Goal: Information Seeking & Learning: Learn about a topic

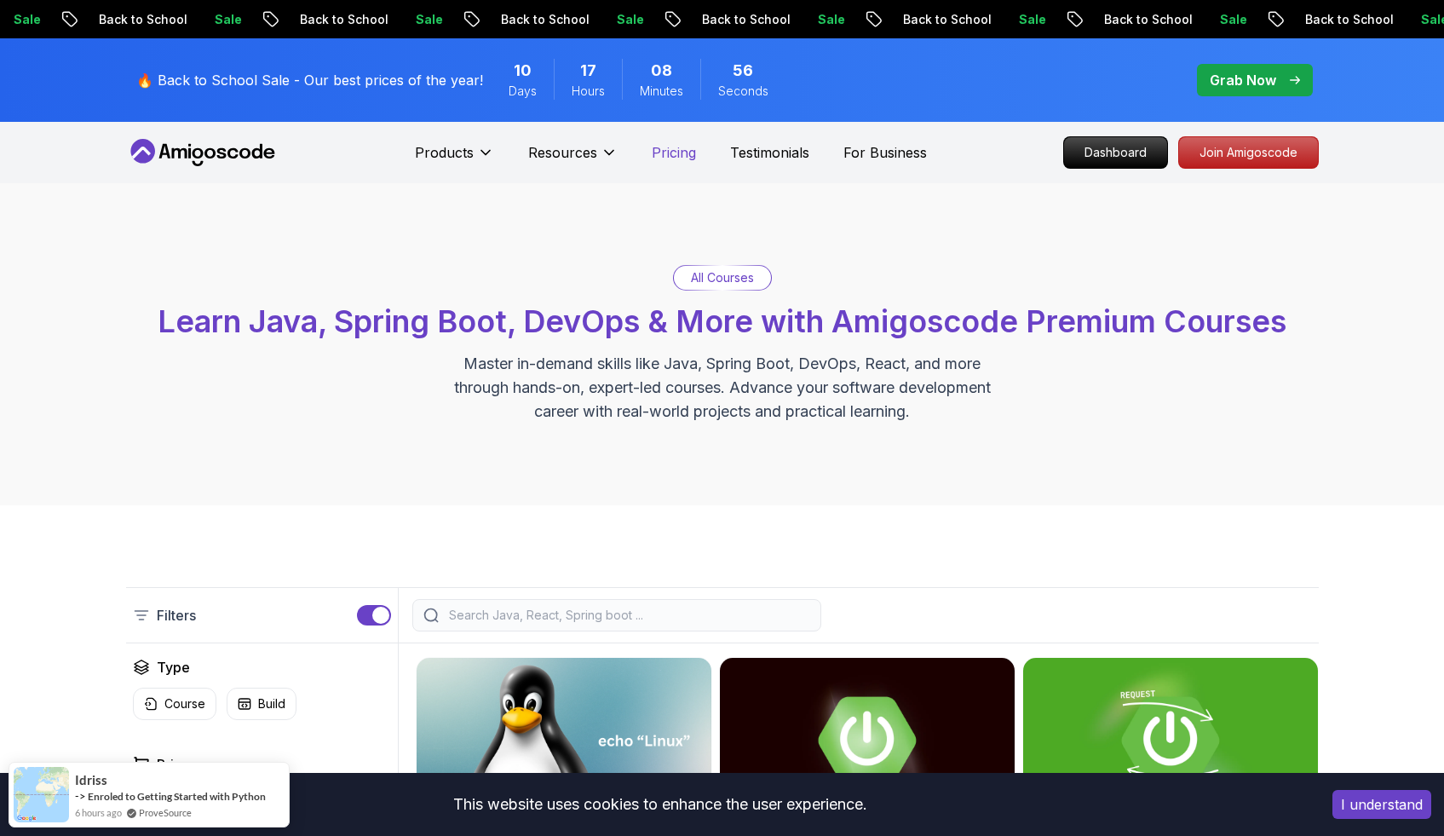
click at [674, 155] on p "Pricing" at bounding box center [674, 152] width 44 height 20
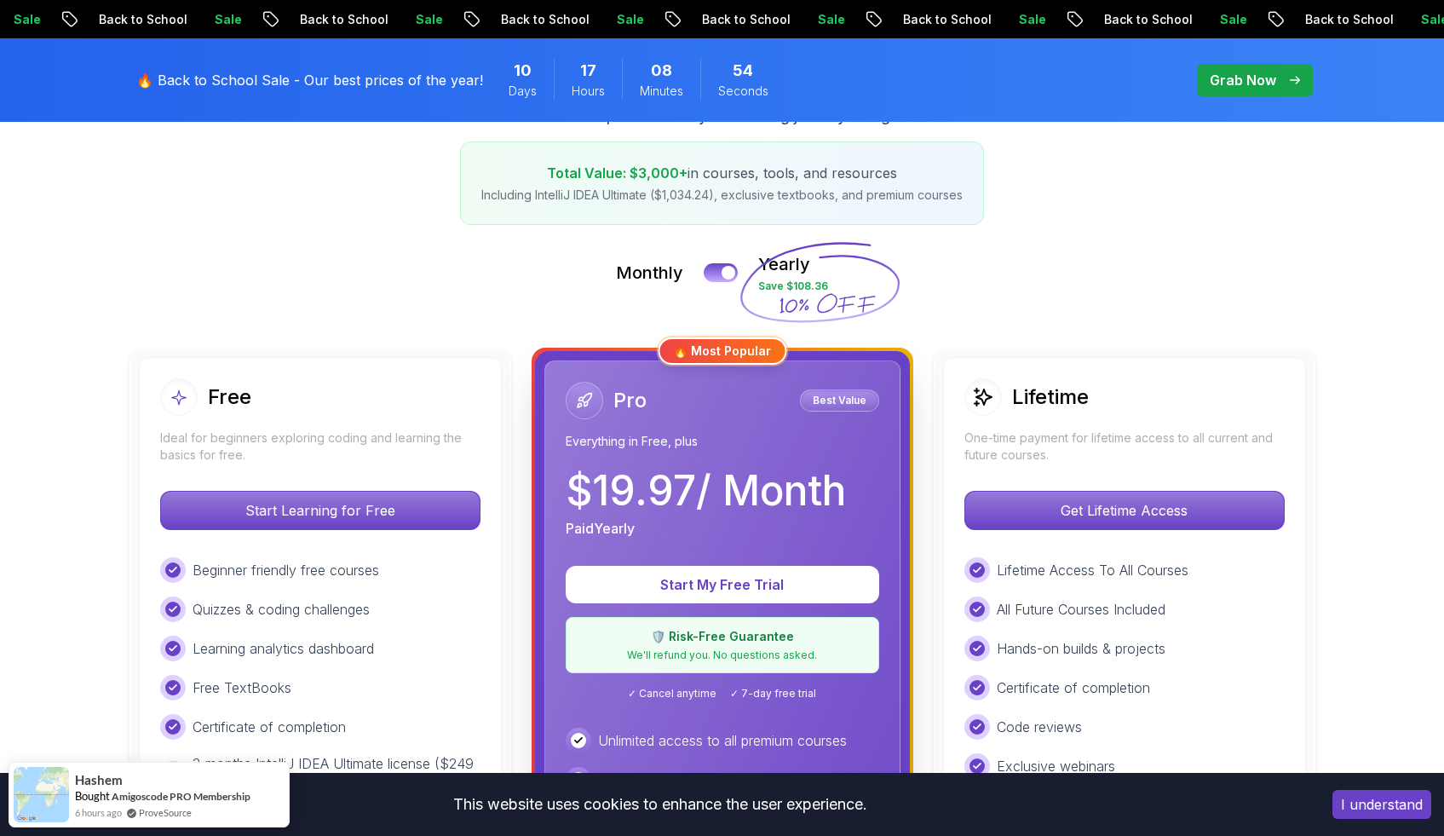
scroll to position [282, 0]
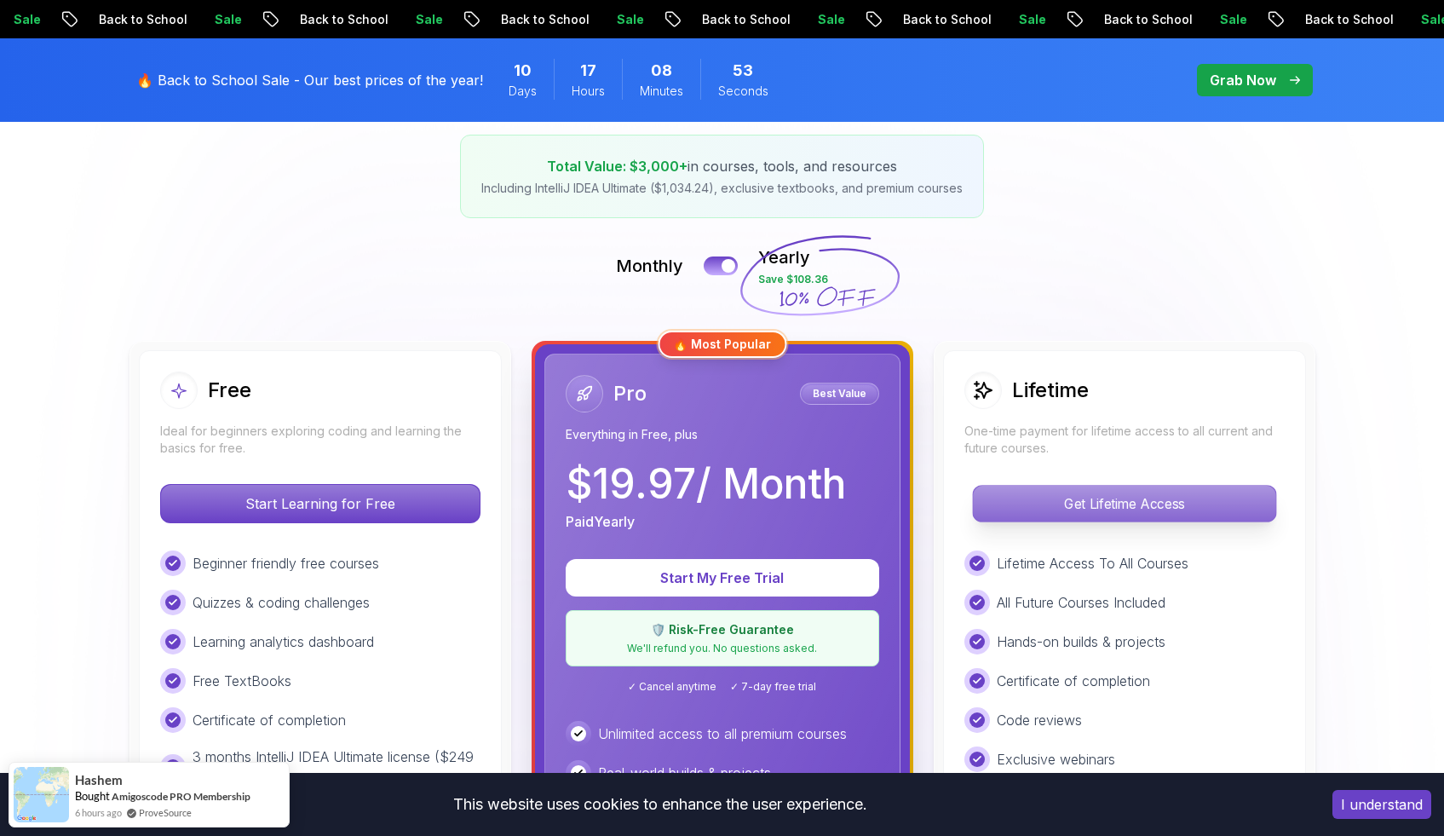
click at [1099, 501] on p "Get Lifetime Access" at bounding box center [1124, 504] width 302 height 36
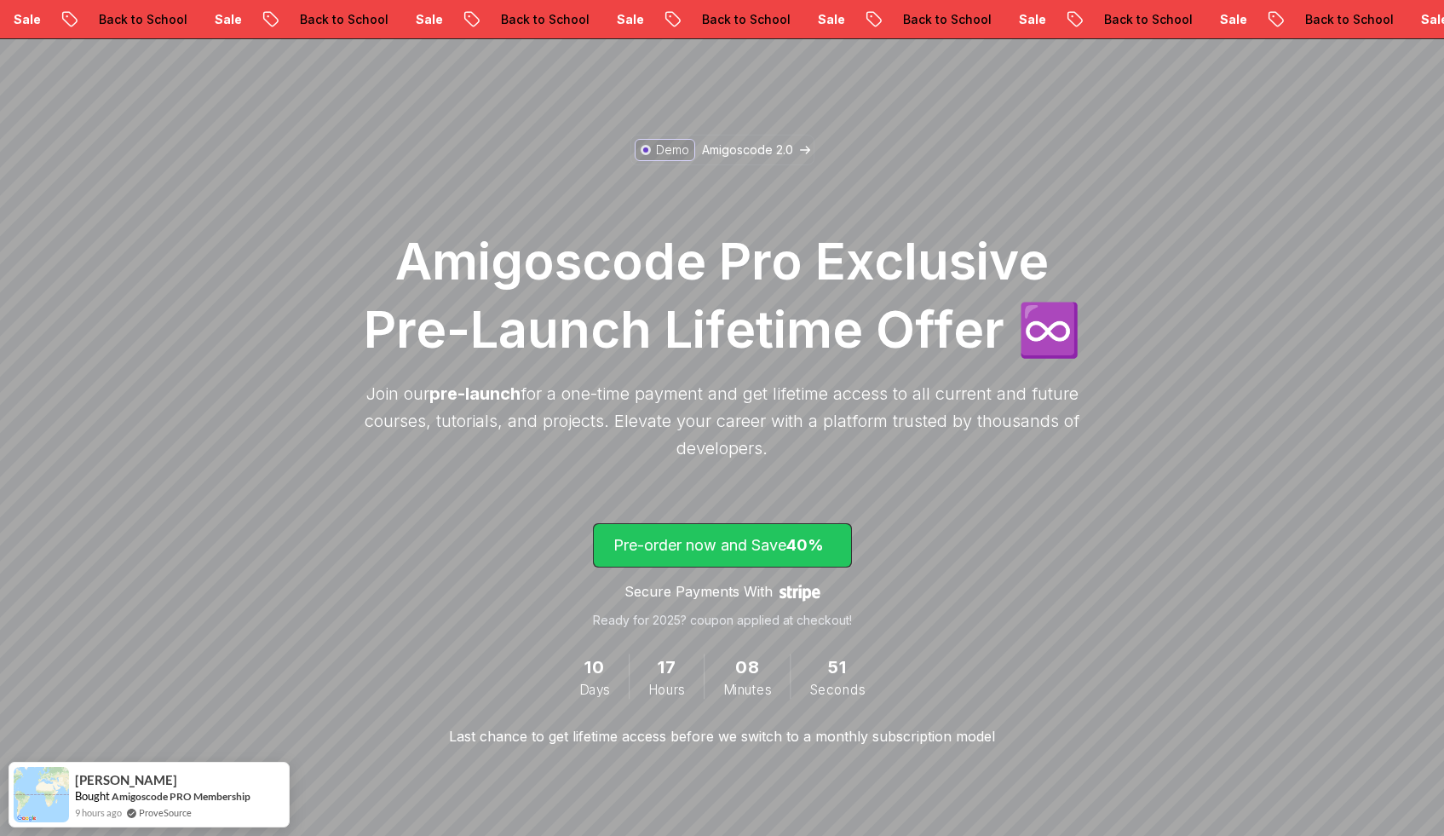
click at [746, 538] on p "Pre-order now and Save 40%" at bounding box center [722, 545] width 218 height 24
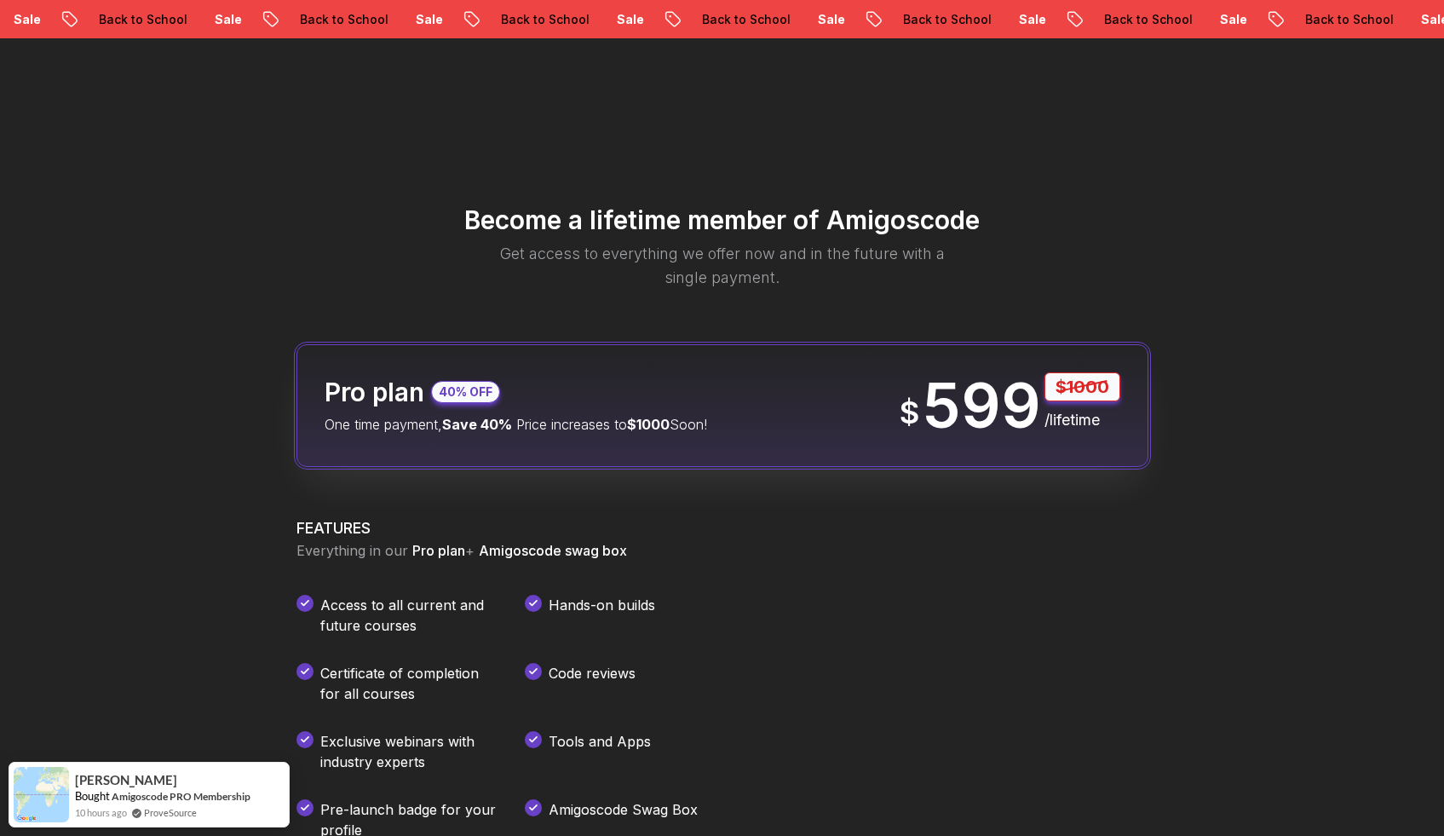
scroll to position [2006, 0]
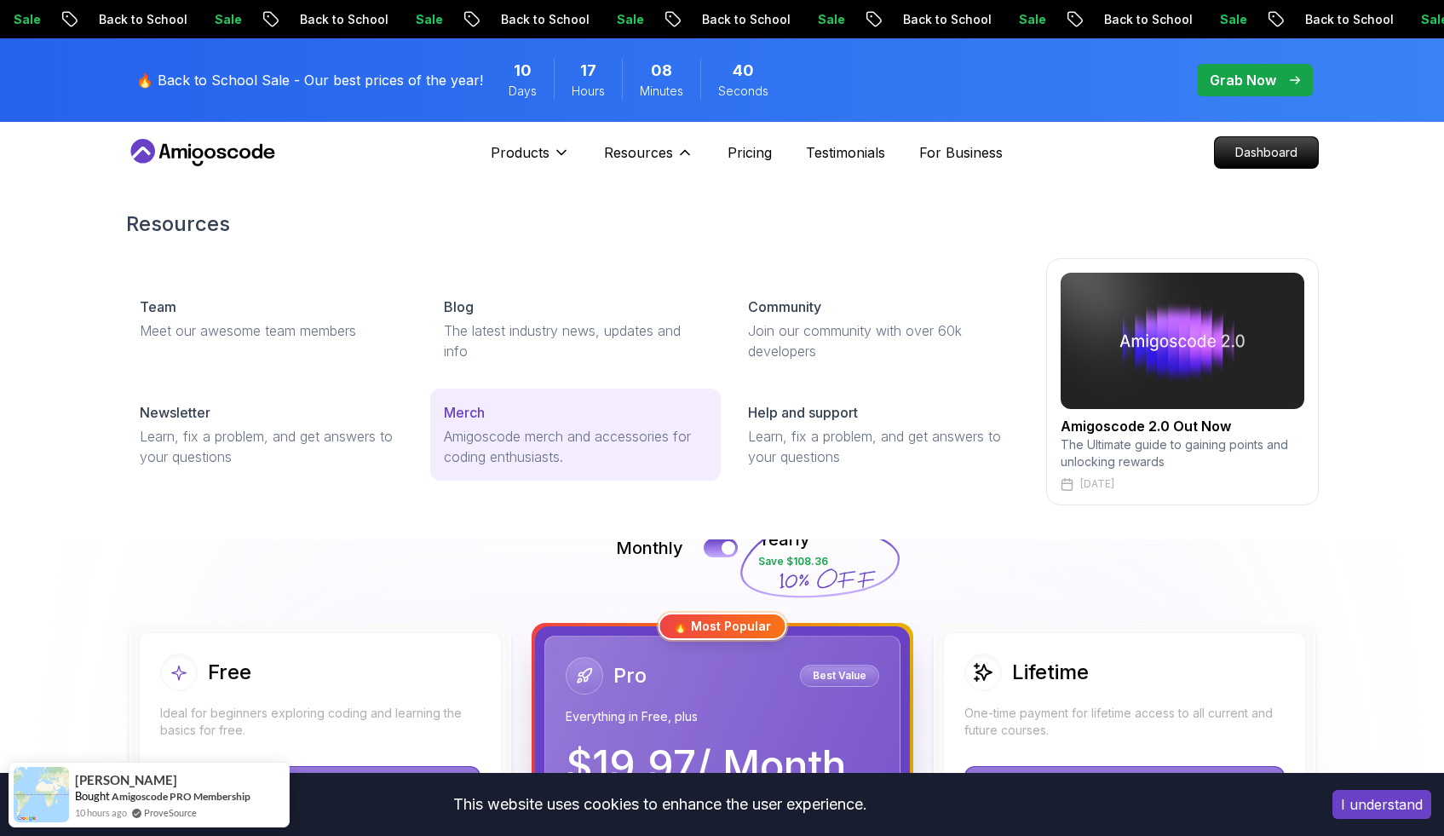
click at [481, 422] on p "Merch" at bounding box center [464, 412] width 41 height 20
click at [555, 433] on p "A comprehensive guide and instruction manual for all courses" at bounding box center [575, 446] width 263 height 41
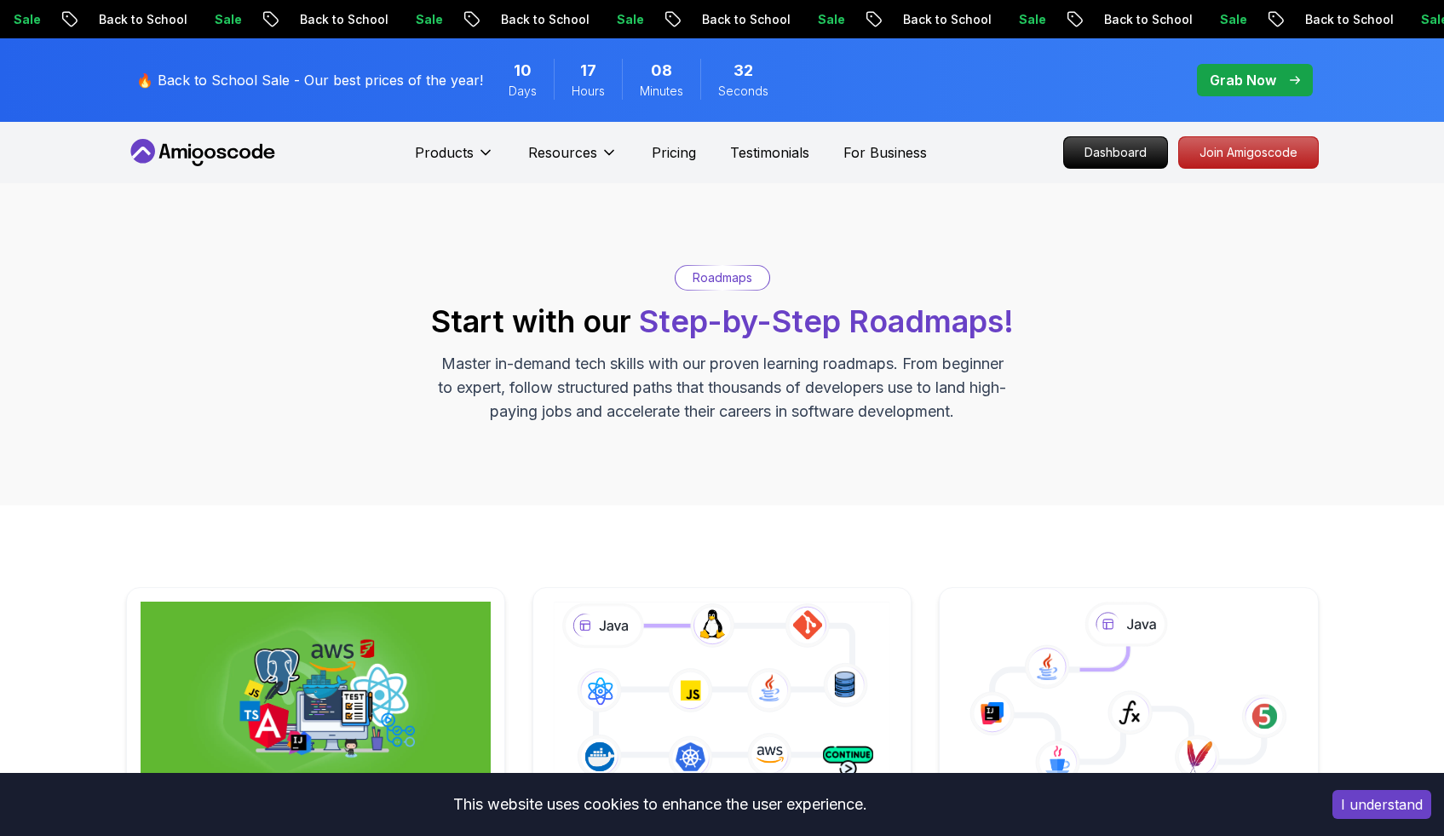
scroll to position [234, 0]
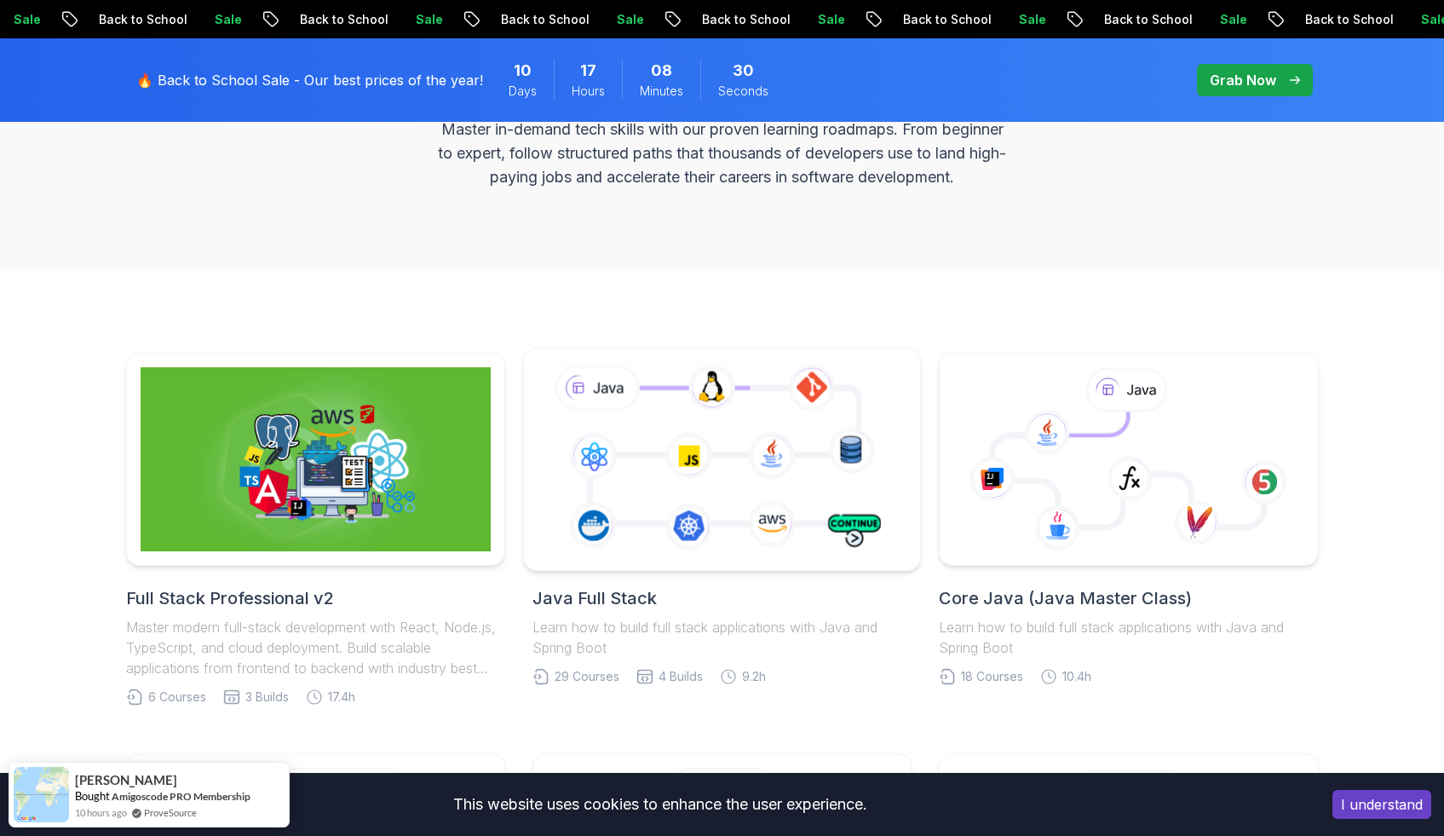
click at [636, 422] on icon at bounding box center [722, 459] width 360 height 200
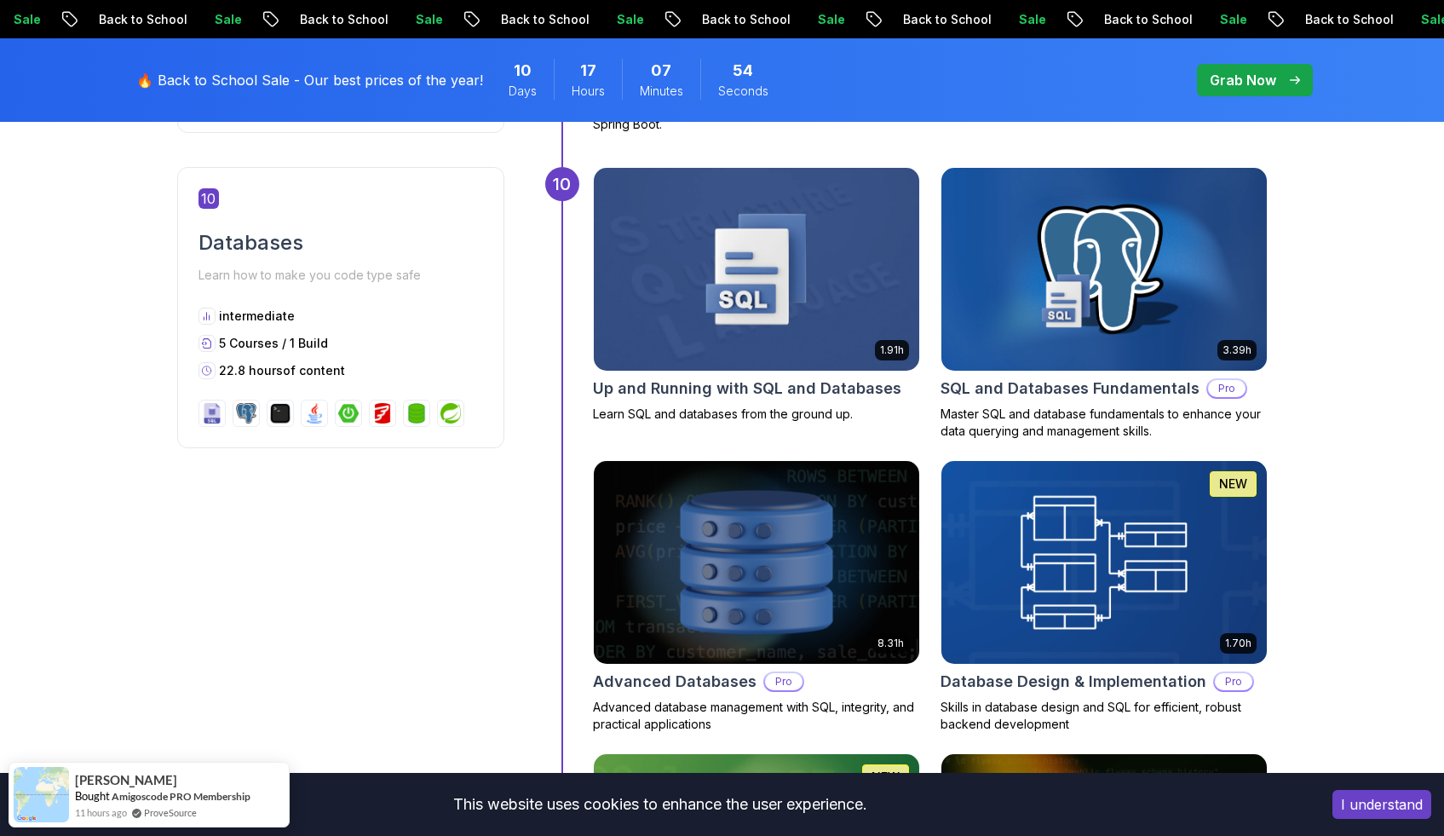
scroll to position [4278, 0]
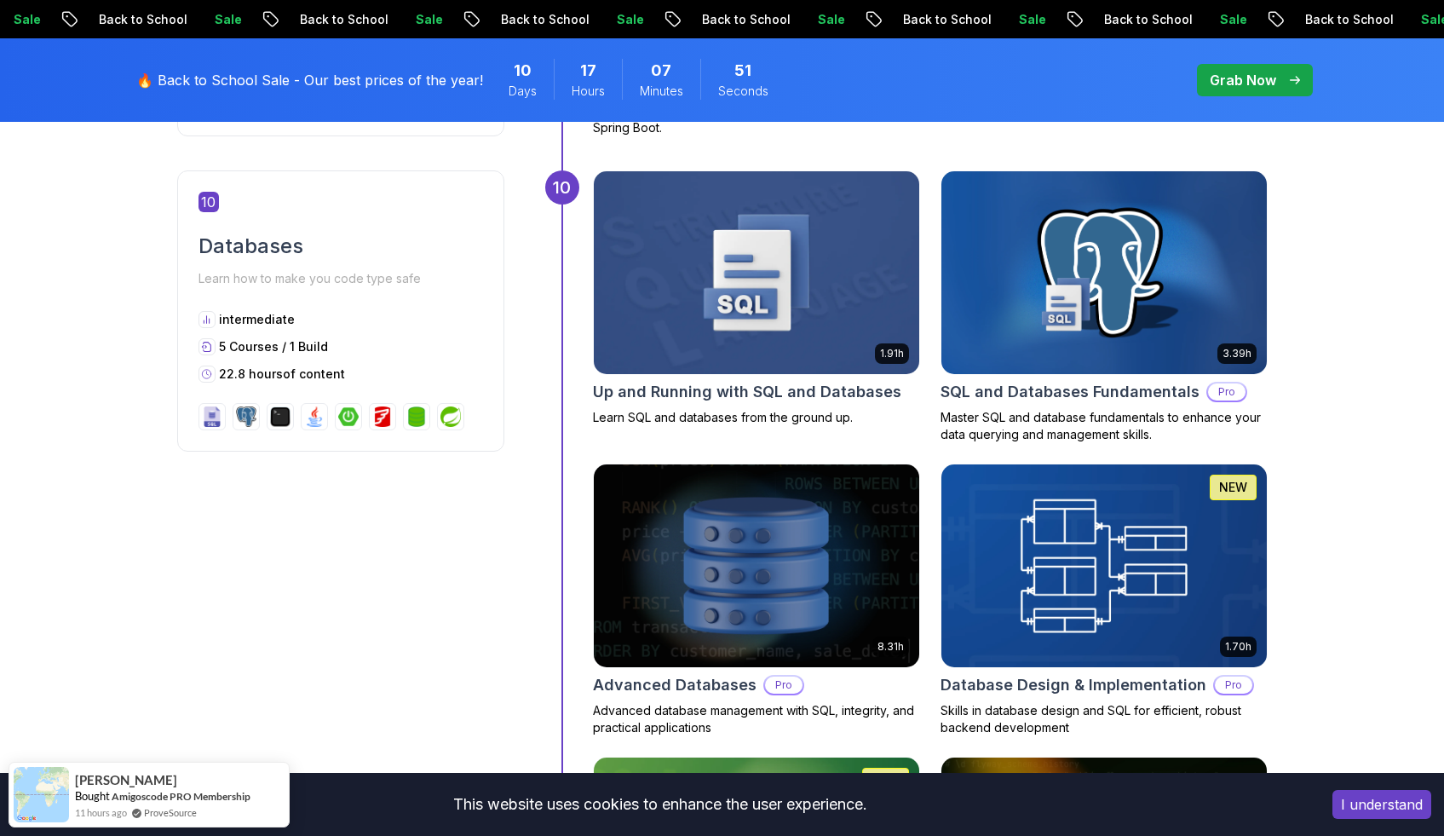
click at [752, 294] on img at bounding box center [756, 272] width 342 height 213
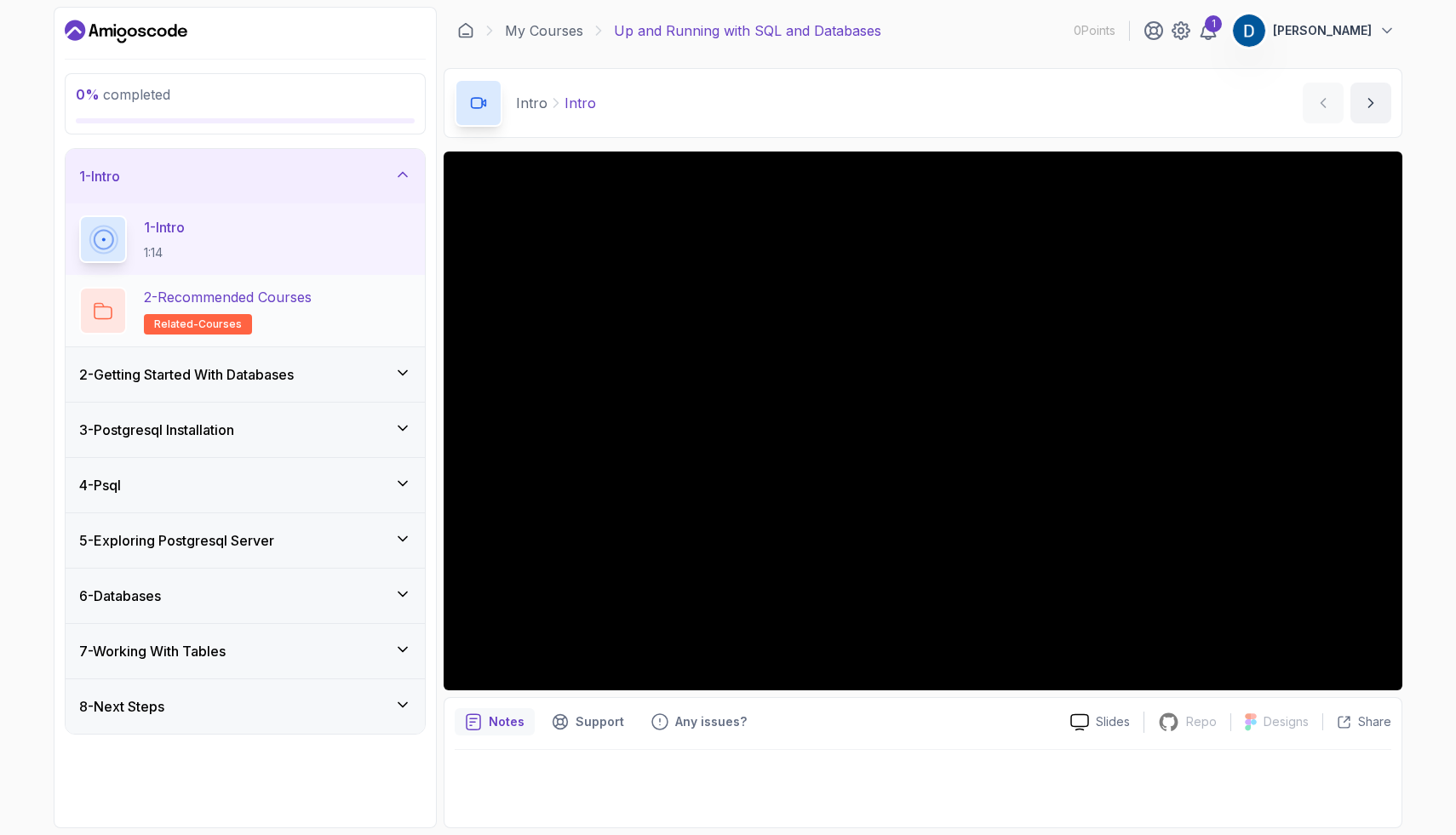
click at [278, 302] on p "2 - Recommended Courses" at bounding box center [228, 297] width 168 height 20
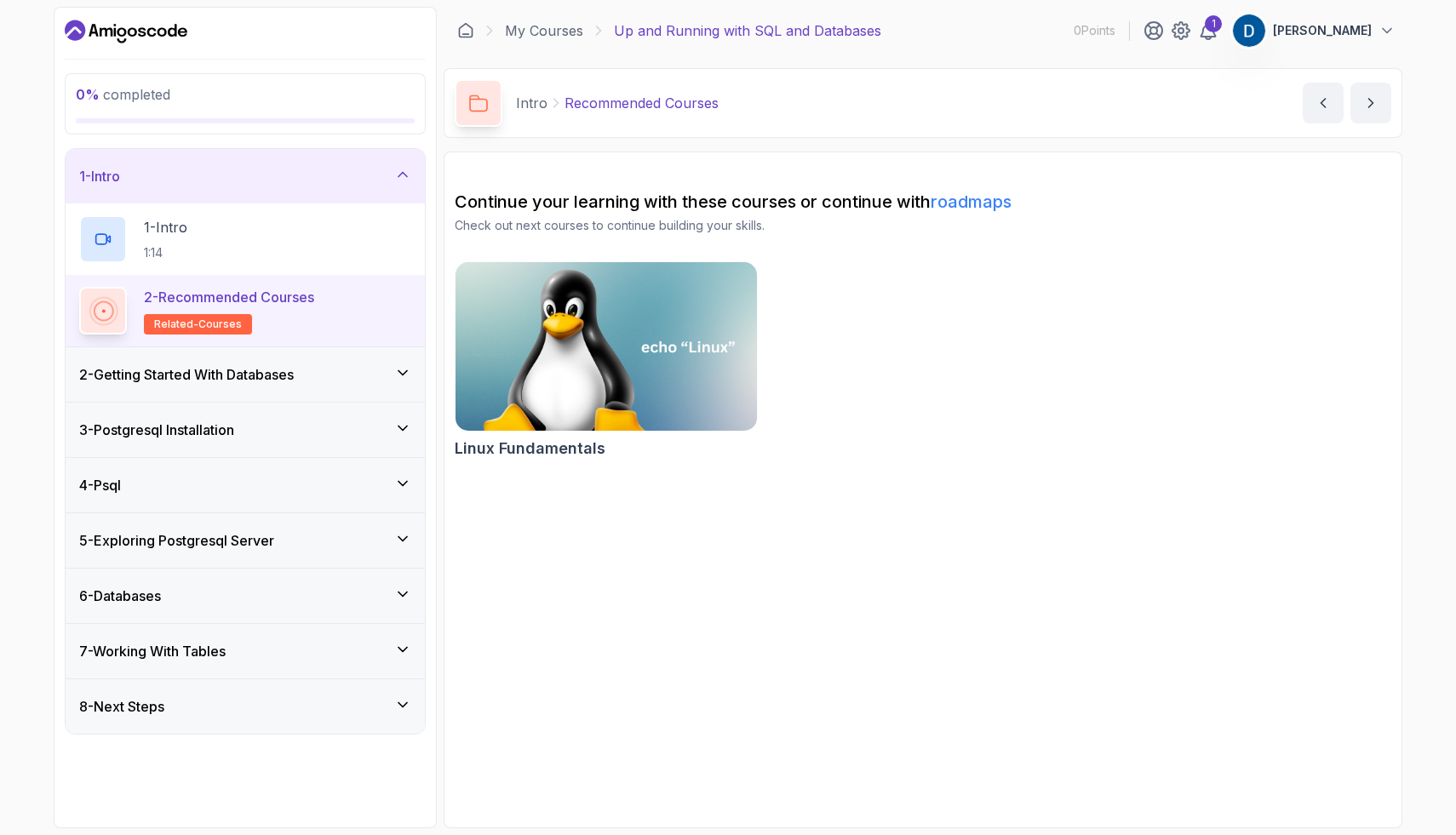
click at [294, 377] on h3 "2 - Getting Started With Databases" at bounding box center [186, 375] width 215 height 20
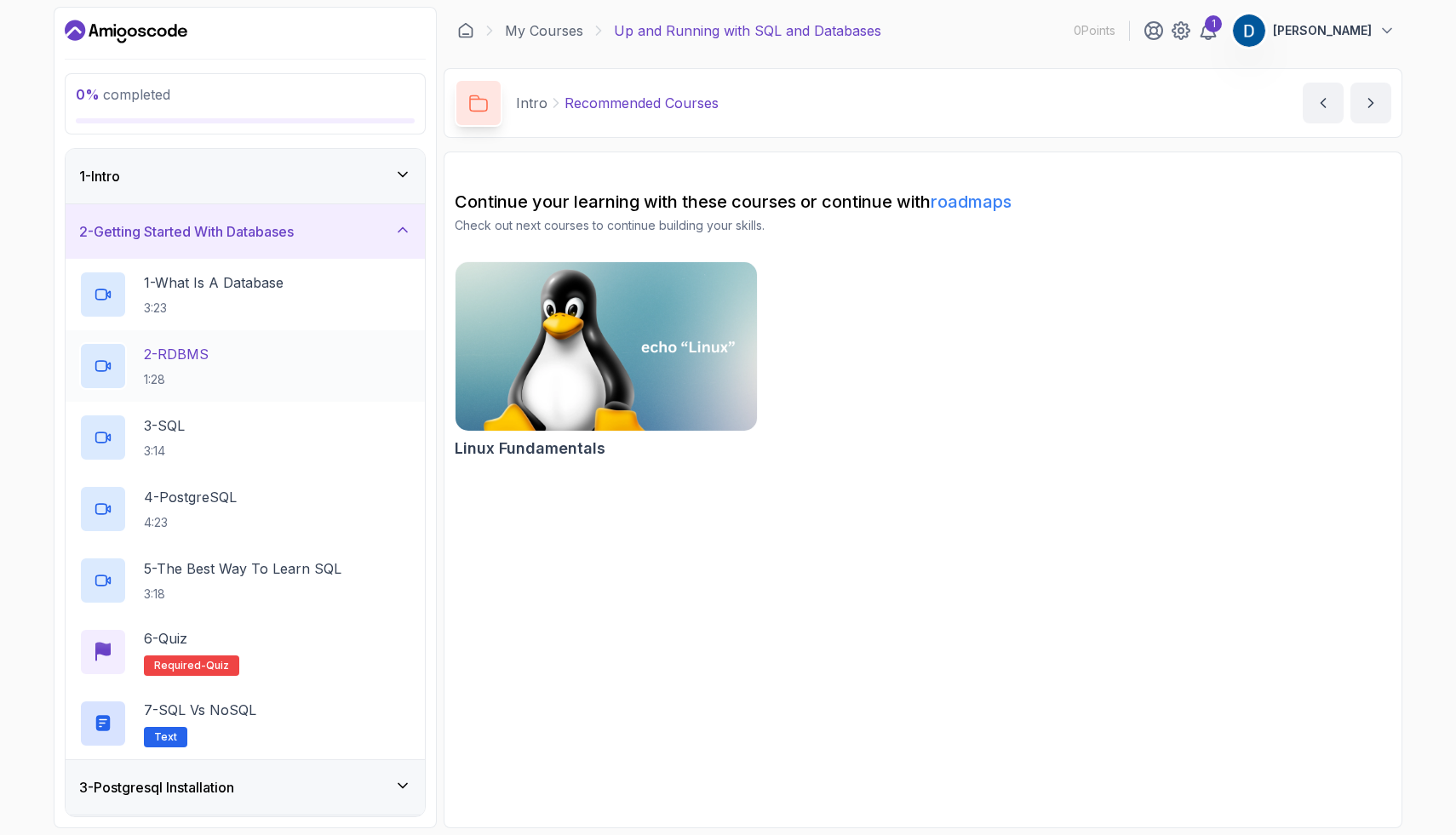
click at [259, 352] on div "2 - RDBMS 1:28" at bounding box center [245, 366] width 332 height 48
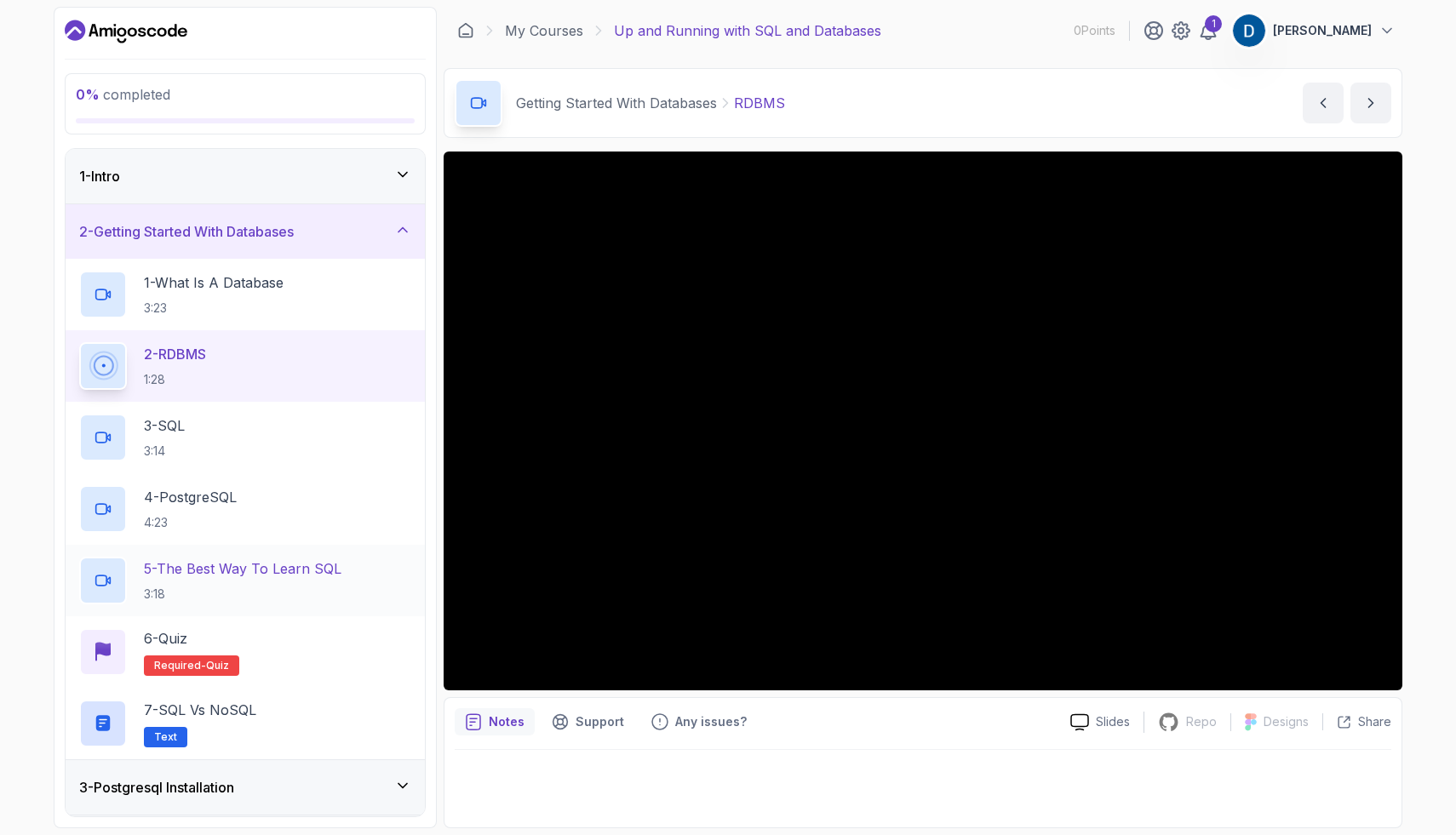
click at [321, 573] on p "5 - The Best Way To Learn SQL" at bounding box center [243, 568] width 198 height 20
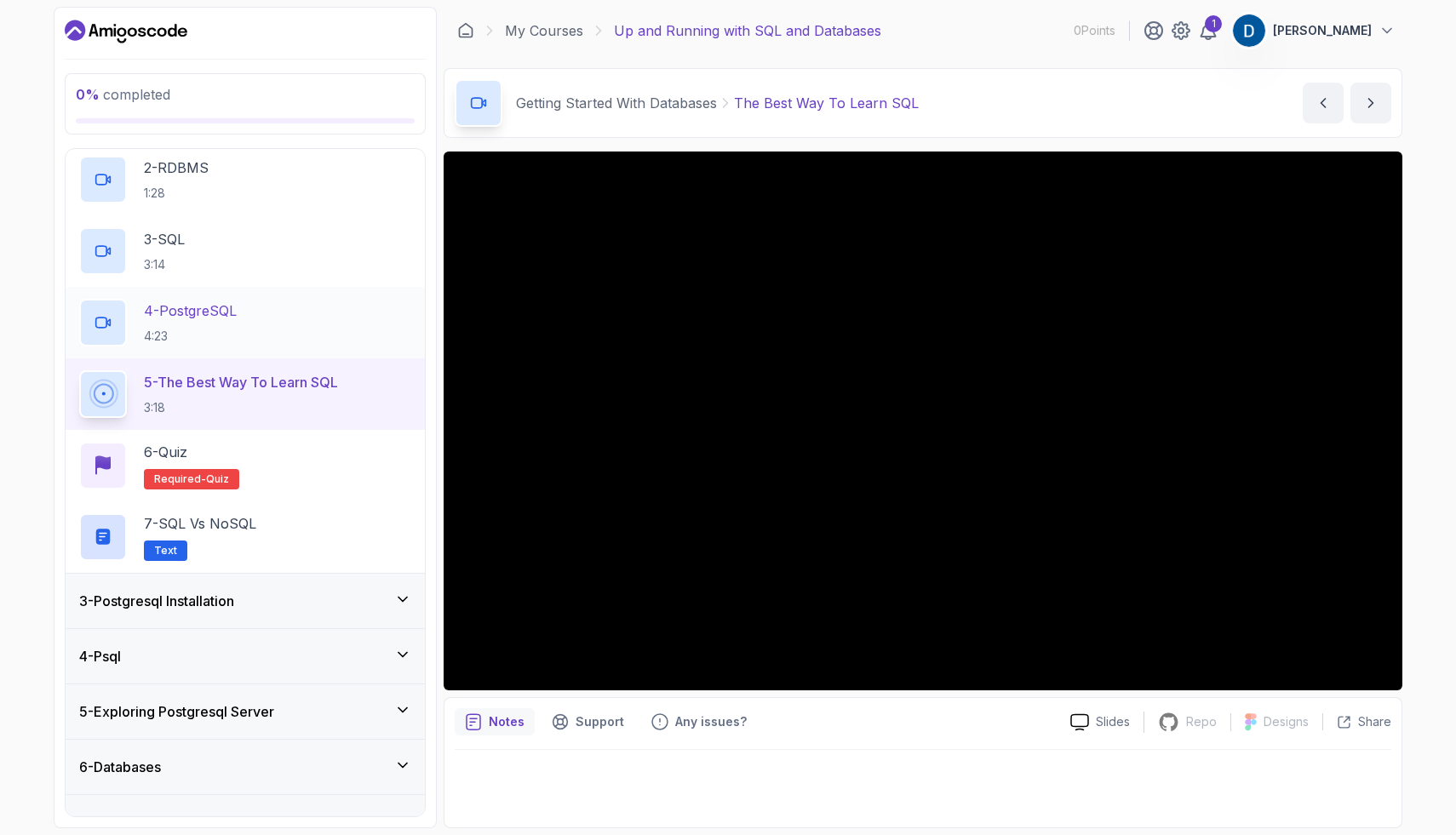
scroll to position [244, 0]
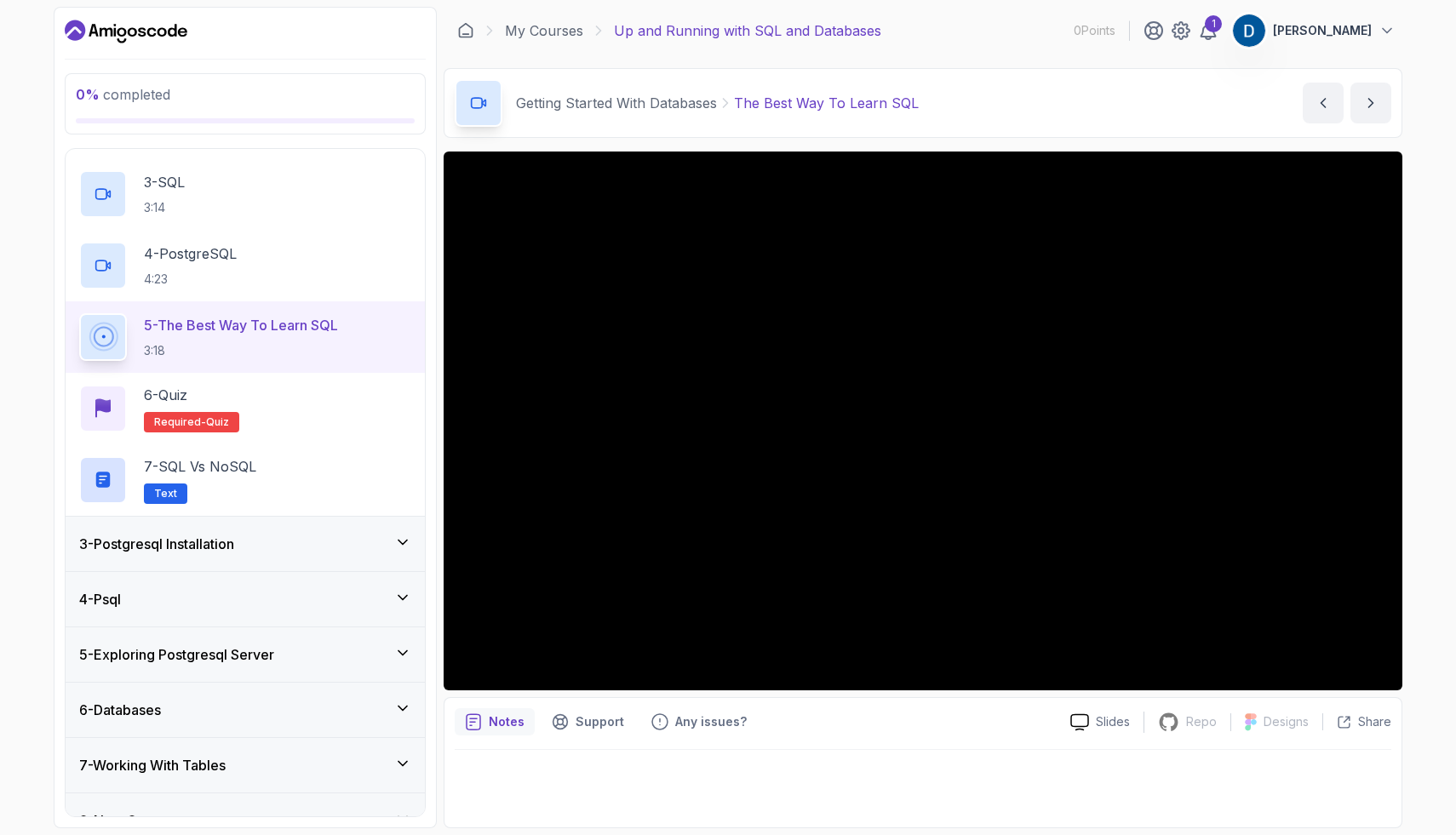
click at [281, 543] on div "3 - Postgresql Installation" at bounding box center [245, 543] width 332 height 20
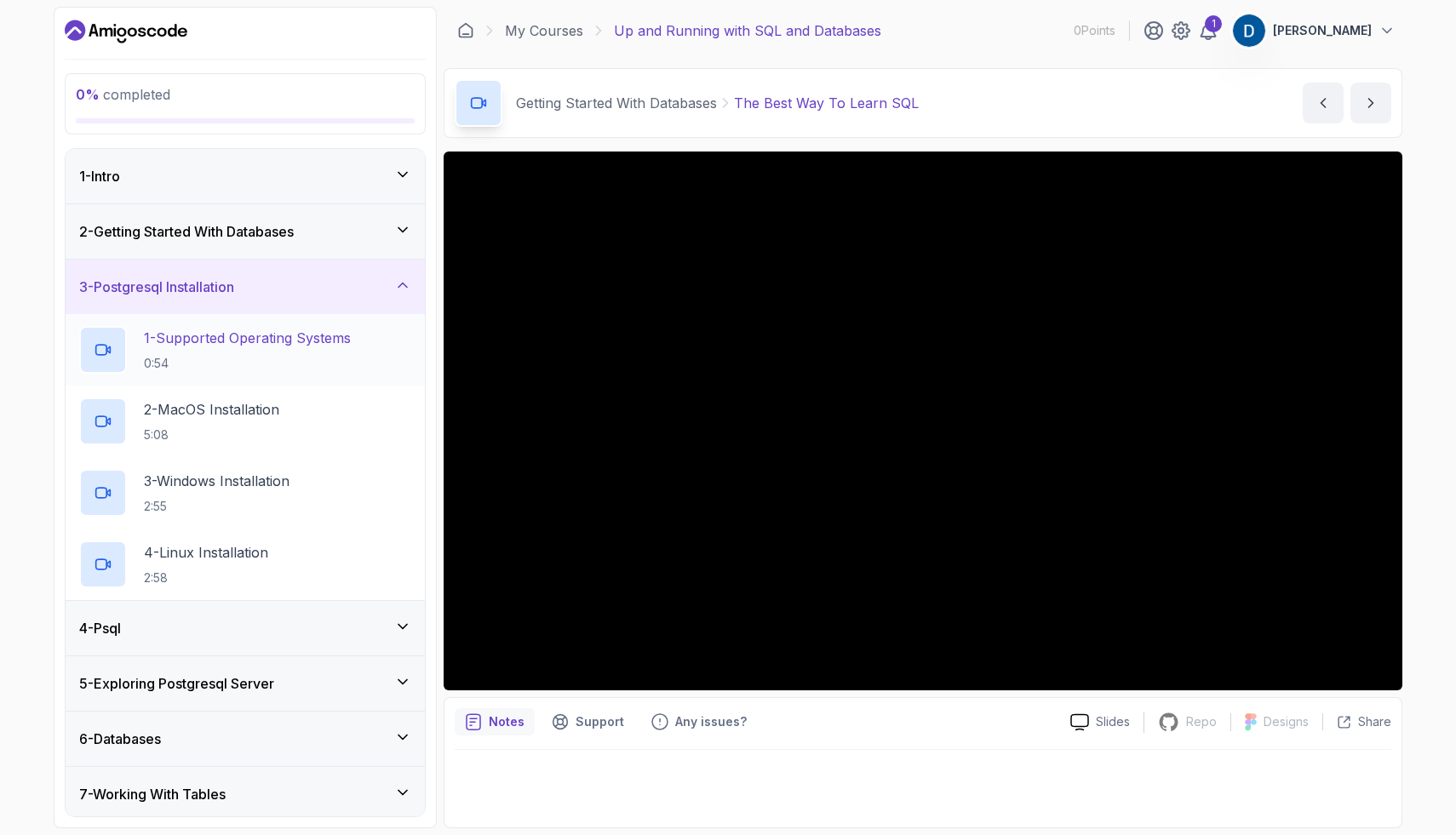
scroll to position [60, 0]
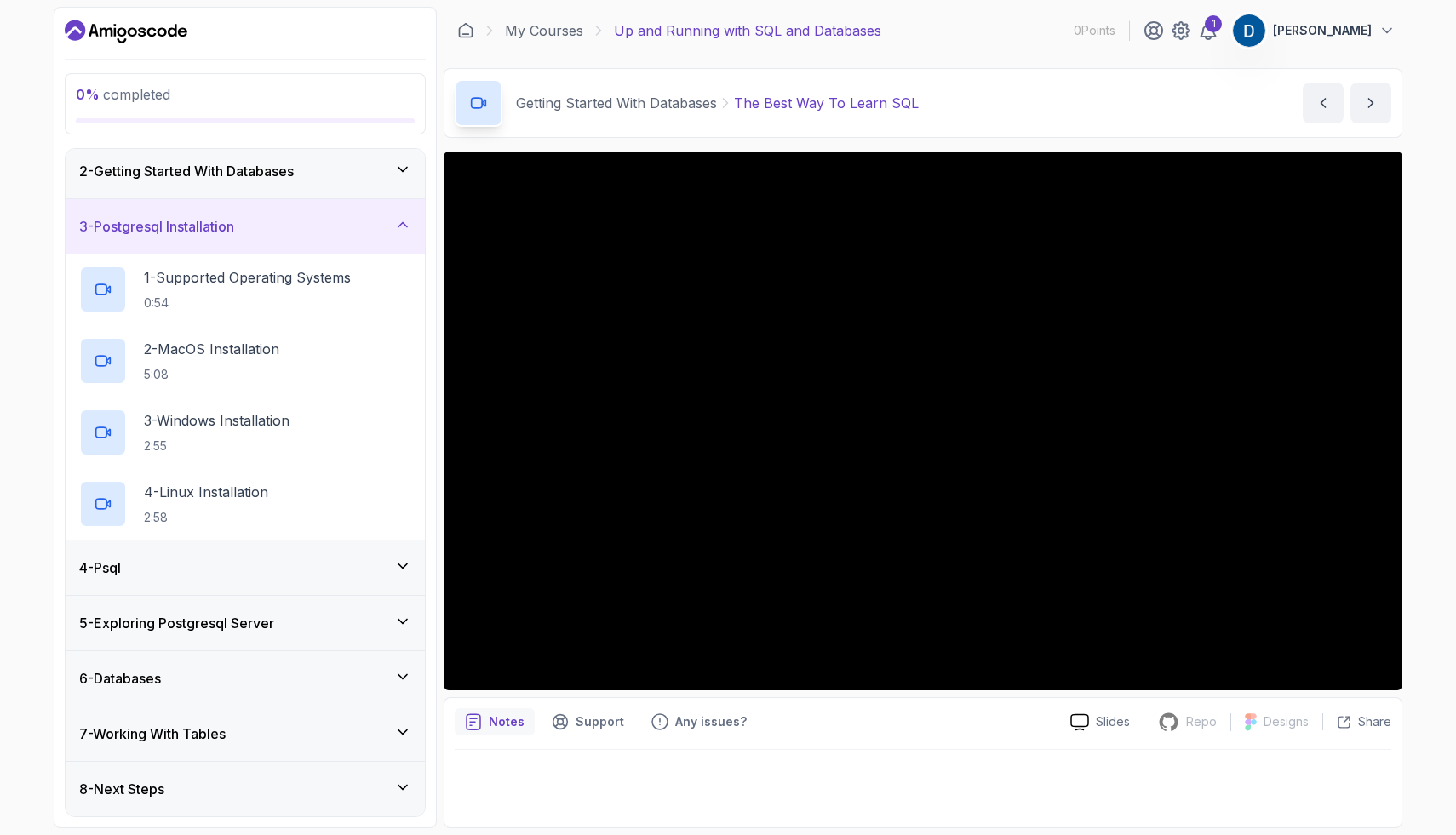
click at [238, 574] on div "4 - Psql" at bounding box center [245, 567] width 332 height 20
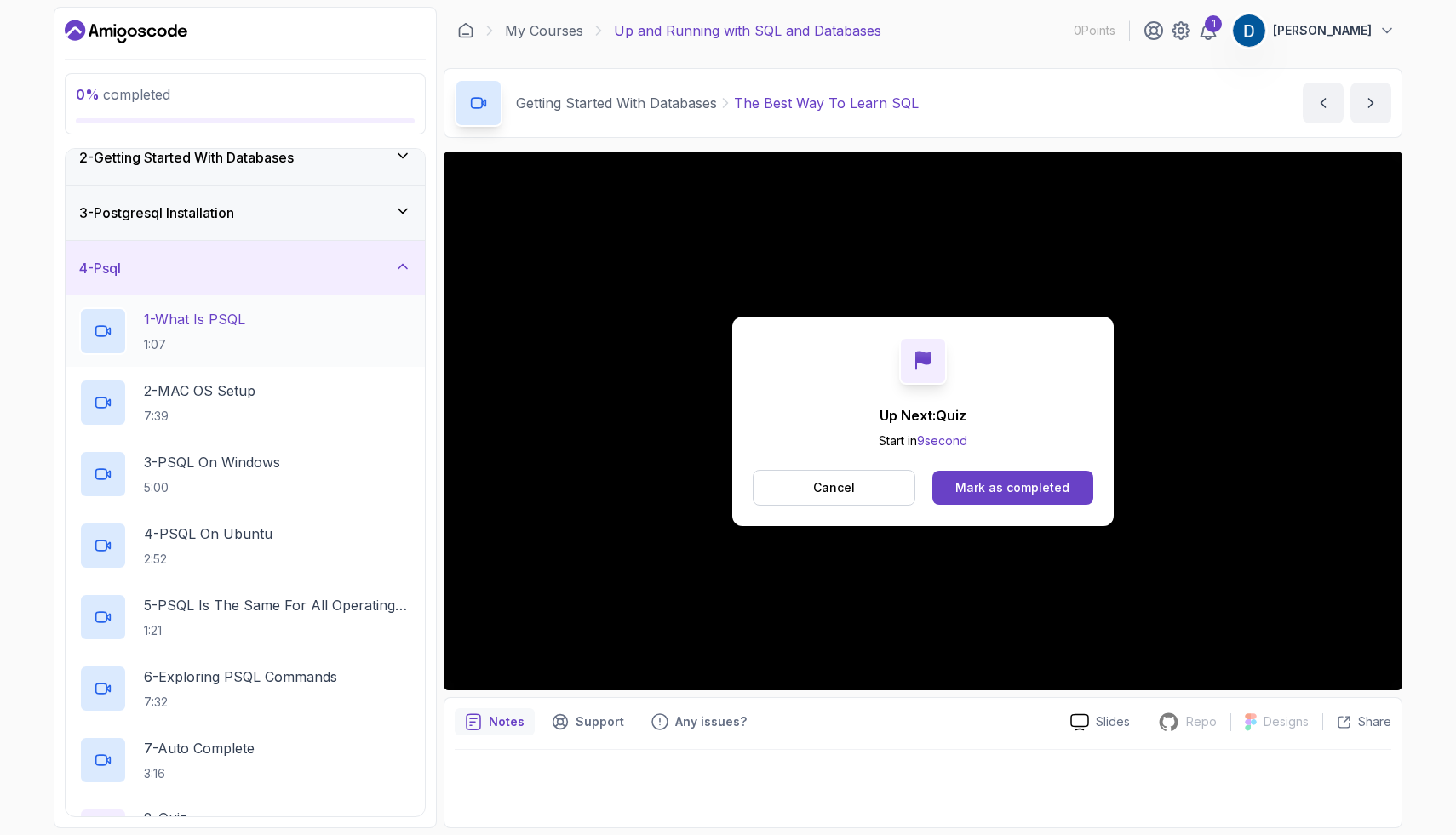
scroll to position [87, 0]
